Goal: Obtain resource: Download file/media

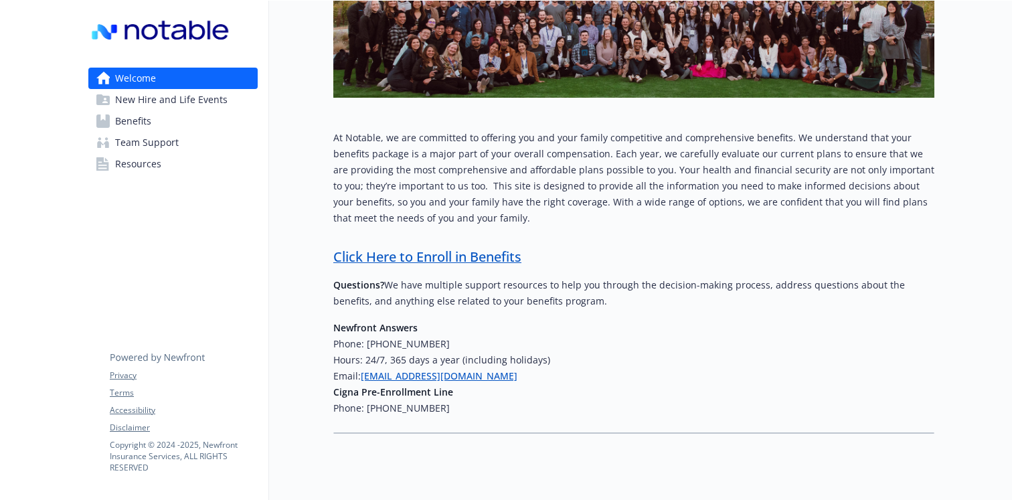
scroll to position [201, 0]
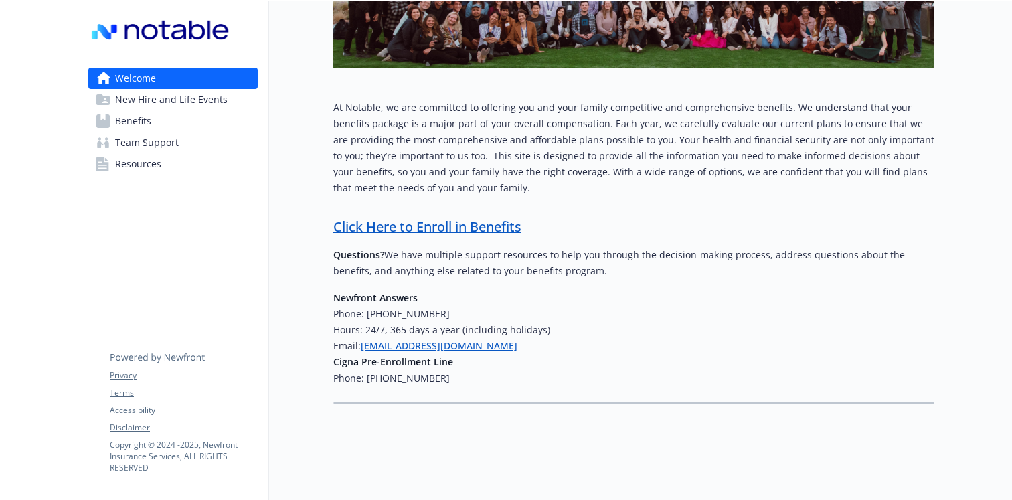
click at [475, 232] on link "Click Here to Enroll in Benefits" at bounding box center [427, 227] width 188 height 18
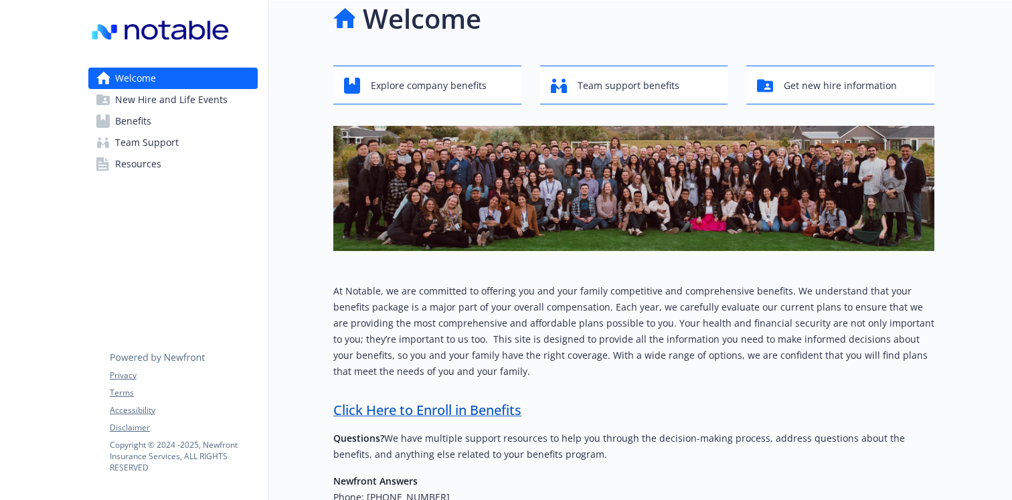
scroll to position [0, 0]
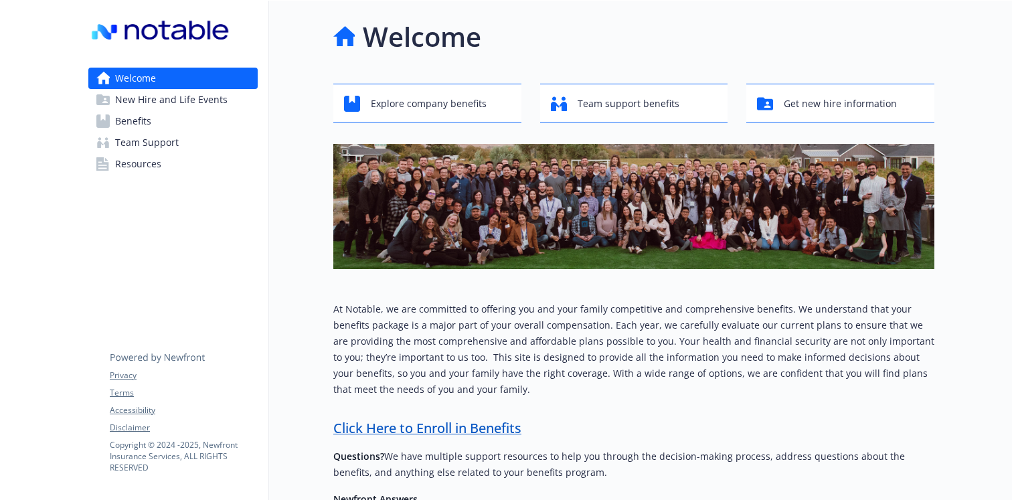
click at [151, 127] on link "Benefits" at bounding box center [172, 120] width 169 height 21
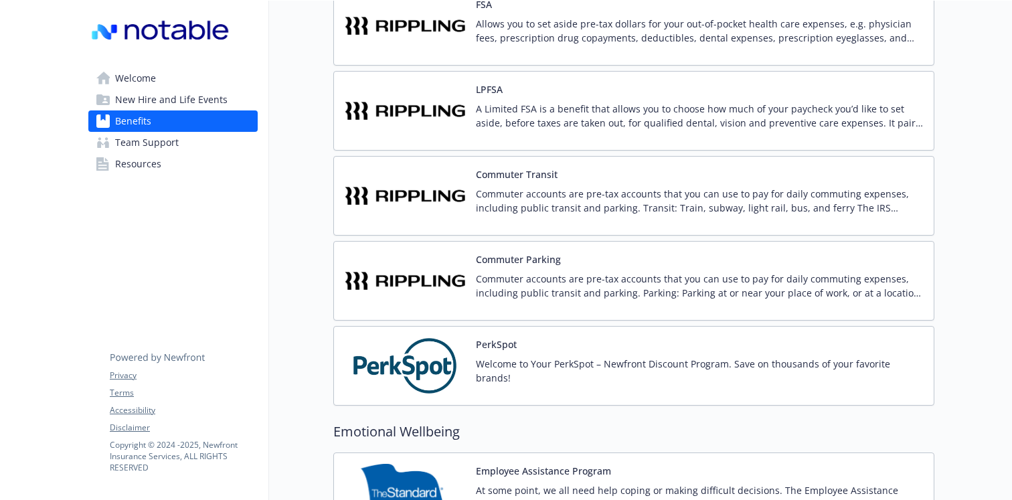
scroll to position [1689, 0]
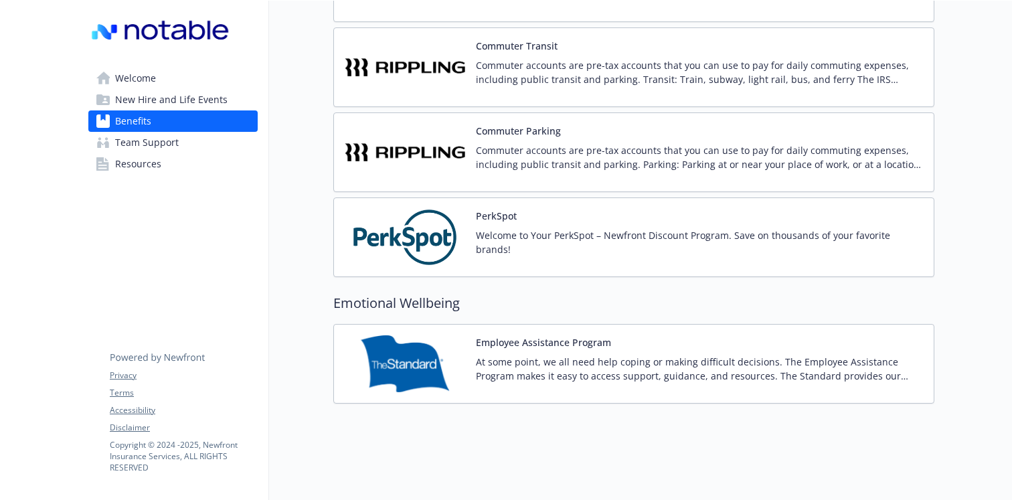
click at [487, 228] on div "PerkSpot Welcome to Your PerkSpot – Newfront Discount Program. Save on thousand…" at bounding box center [699, 237] width 447 height 57
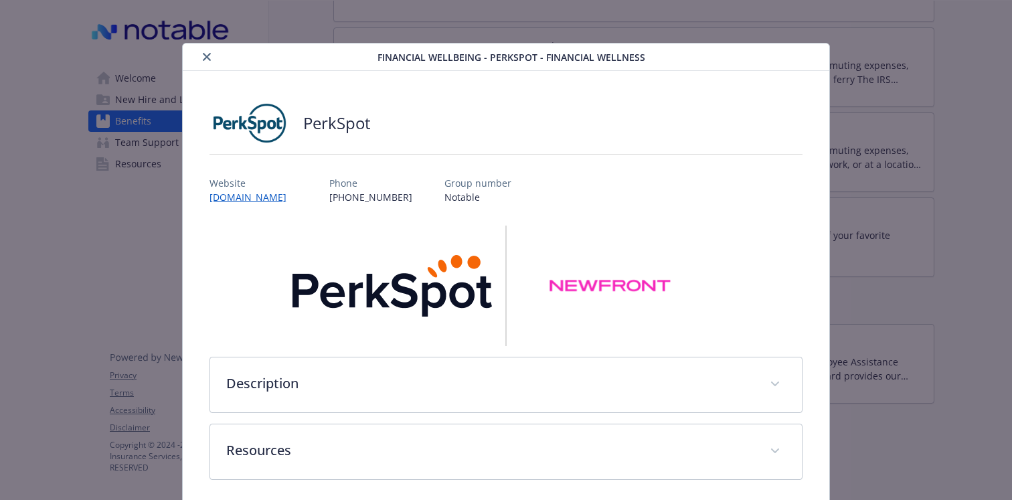
scroll to position [56, 0]
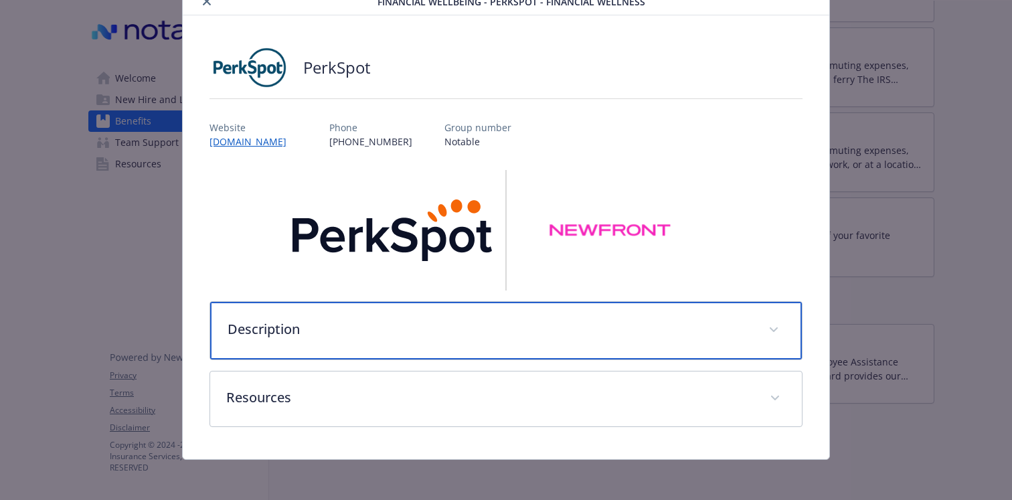
click at [406, 325] on p "Description" at bounding box center [490, 329] width 525 height 20
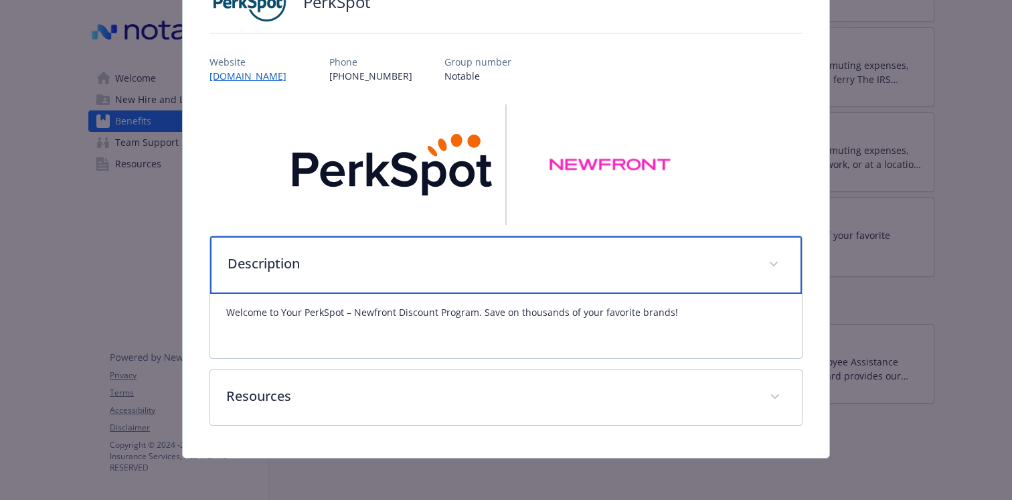
scroll to position [122, 0]
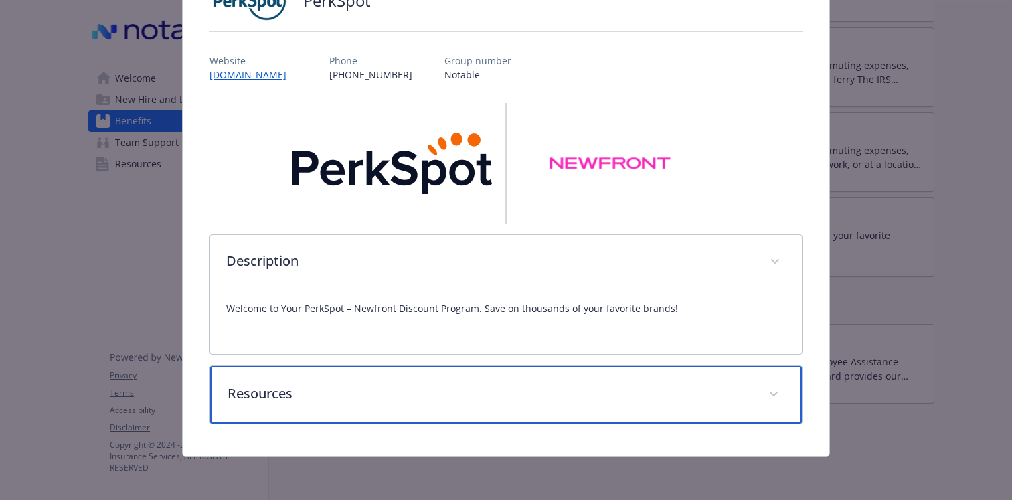
click at [370, 404] on div "Resources" at bounding box center [506, 395] width 592 height 58
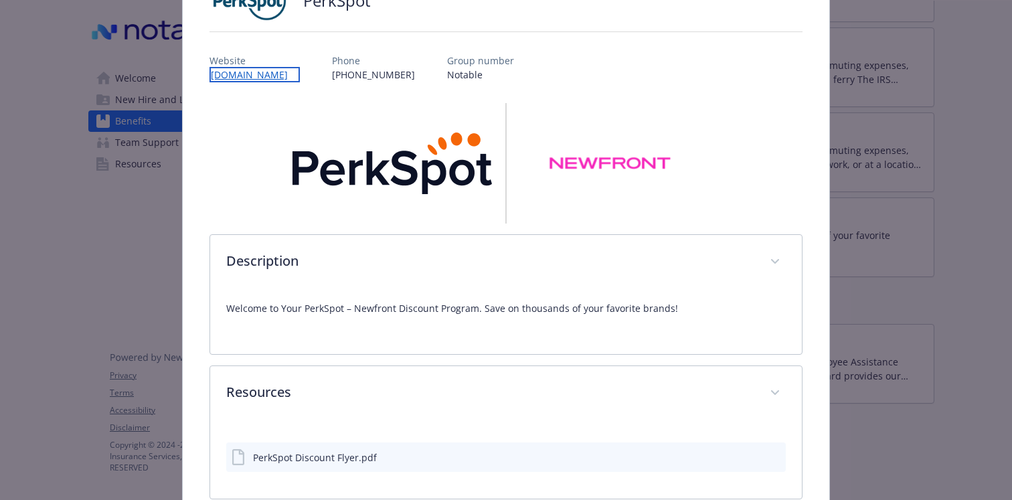
click at [300, 76] on link "[DOMAIN_NAME]" at bounding box center [255, 74] width 90 height 15
click at [284, 73] on link "[DOMAIN_NAME]" at bounding box center [255, 74] width 90 height 15
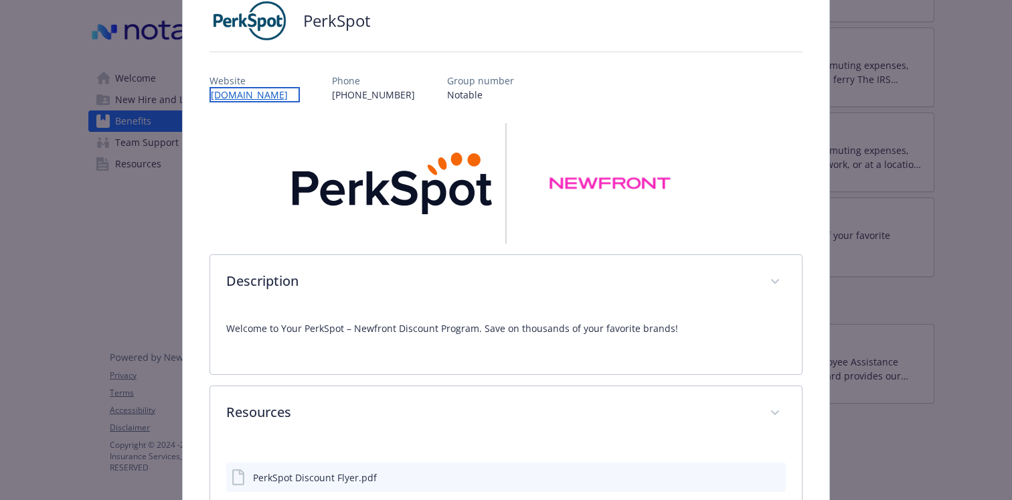
scroll to position [197, 0]
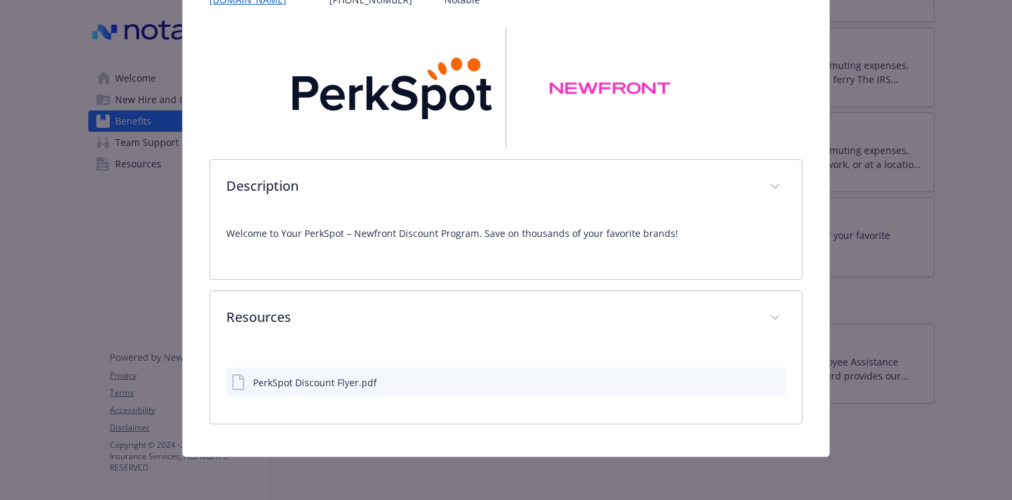
click at [309, 380] on div "PerkSpot Discount Flyer.pdf" at bounding box center [315, 383] width 124 height 14
click at [753, 378] on icon "download file" at bounding box center [751, 381] width 11 height 11
